Goal: Information Seeking & Learning: Learn about a topic

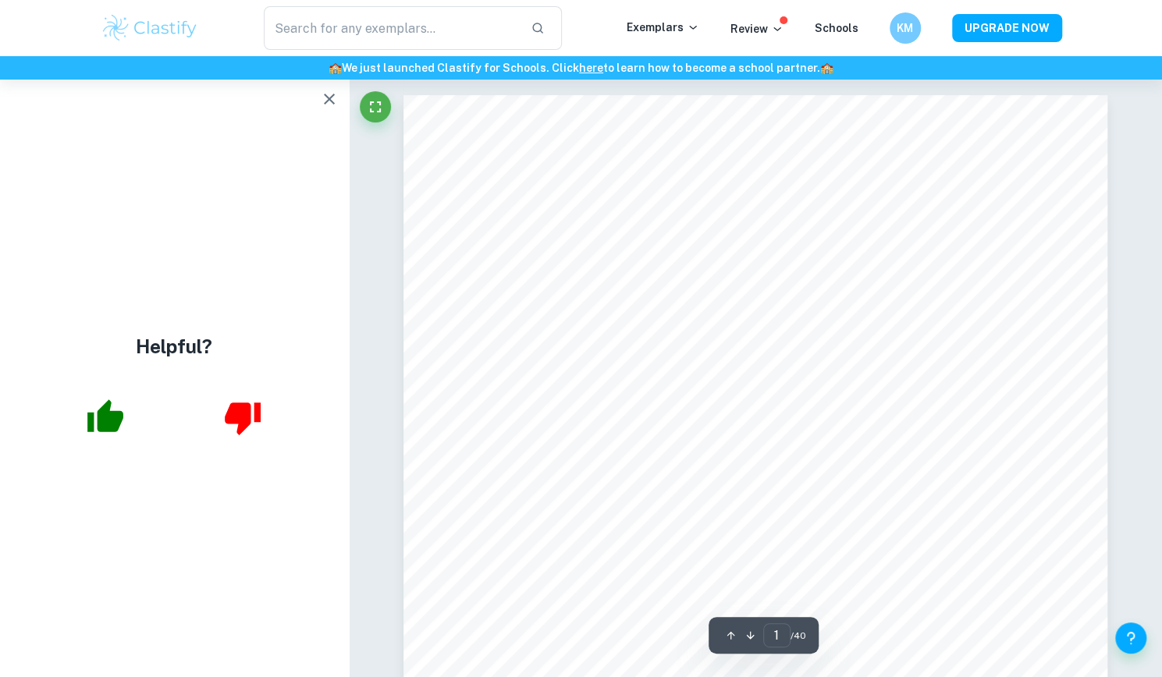
click at [328, 93] on icon "button" at bounding box center [329, 99] width 19 height 19
click at [334, 107] on icon "button" at bounding box center [329, 99] width 19 height 19
